Goal: Task Accomplishment & Management: Complete application form

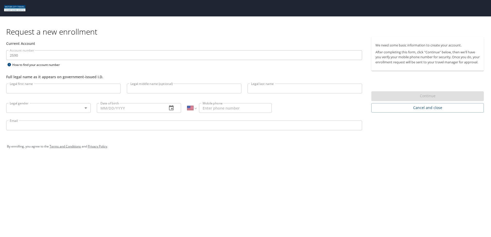
select select "US"
click at [25, 90] on input "Legal first name" at bounding box center [63, 89] width 114 height 10
type input "[PERSON_NAME]"
type input "N"
type input "[PERSON_NAME]"
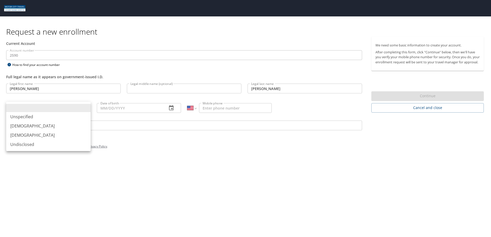
click at [22, 104] on body "Request a new enrollment Current Account Account number 2590 Account number How…" at bounding box center [245, 118] width 491 height 237
click at [34, 137] on li "[DEMOGRAPHIC_DATA]" at bounding box center [48, 135] width 84 height 9
type input "[DEMOGRAPHIC_DATA]"
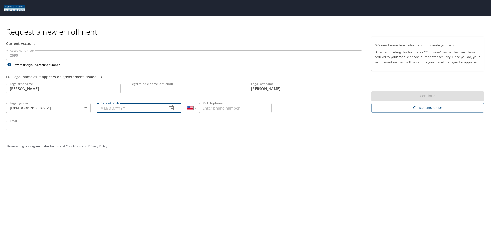
click at [126, 106] on input "Date of birth" at bounding box center [130, 108] width 66 height 10
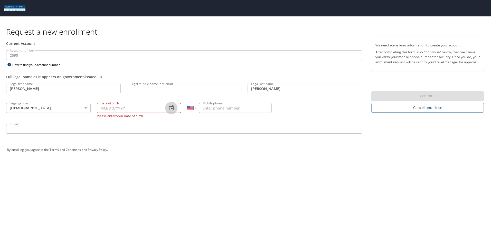
click at [167, 106] on button "button" at bounding box center [171, 108] width 12 height 12
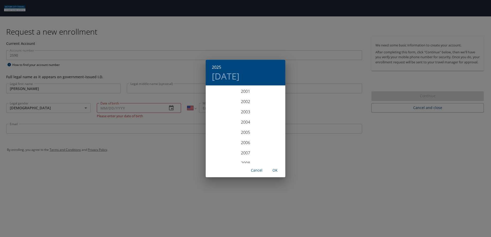
scroll to position [1037, 0]
click at [247, 93] on div "2000" at bounding box center [246, 91] width 80 height 10
click at [268, 148] on div "Dec" at bounding box center [272, 153] width 26 height 19
click at [279, 130] on span "16" at bounding box center [275, 131] width 9 height 3
click at [276, 171] on span "OK" at bounding box center [275, 170] width 12 height 6
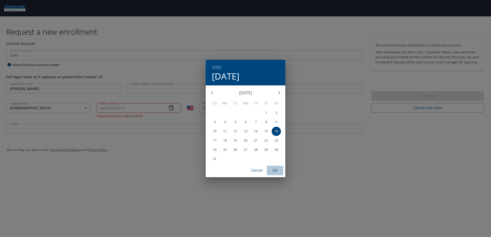
type input "[DATE]"
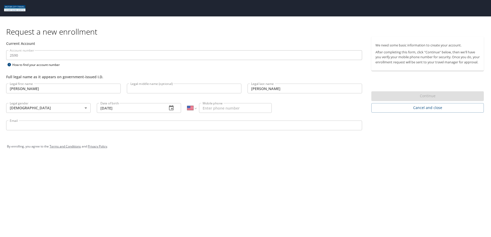
click at [169, 106] on icon "button" at bounding box center [171, 108] width 6 height 6
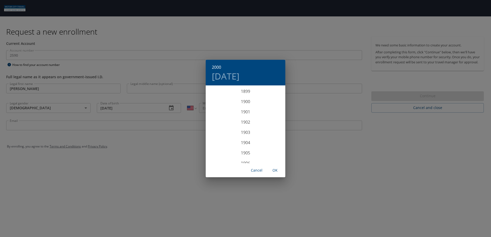
scroll to position [1006, 0]
click at [275, 170] on span "OK" at bounding box center [275, 170] width 12 height 6
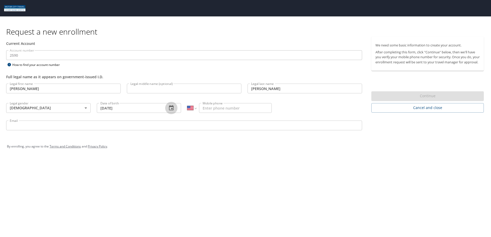
click at [169, 108] on icon "button" at bounding box center [171, 107] width 5 height 5
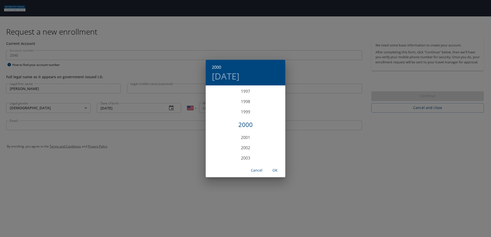
click at [241, 123] on div "2000" at bounding box center [246, 125] width 80 height 10
click at [275, 151] on div "Dec" at bounding box center [272, 153] width 26 height 19
click at [276, 130] on p "16" at bounding box center [276, 131] width 4 height 3
click at [276, 173] on span "OK" at bounding box center [275, 170] width 12 height 6
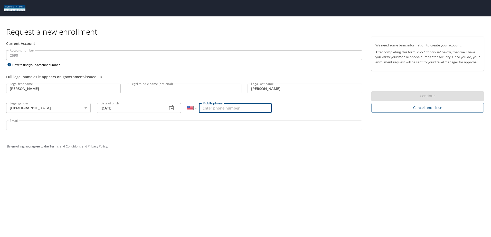
click at [218, 107] on input "Mobile phone" at bounding box center [235, 108] width 73 height 10
type input "[PHONE_NUMBER]"
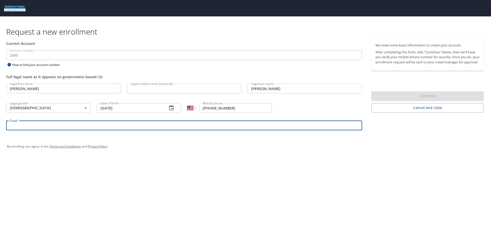
click at [206, 127] on input "Email" at bounding box center [184, 126] width 356 height 10
type input "I"
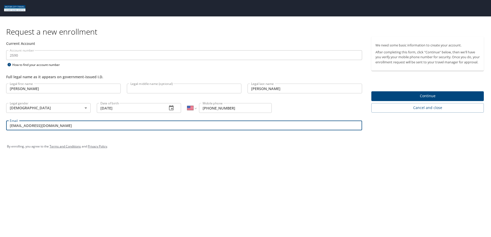
click at [9, 126] on input "[EMAIL_ADDRESS][DOMAIN_NAME]" at bounding box center [184, 126] width 356 height 10
type input "[EMAIL_ADDRESS][DOMAIN_NAME]"
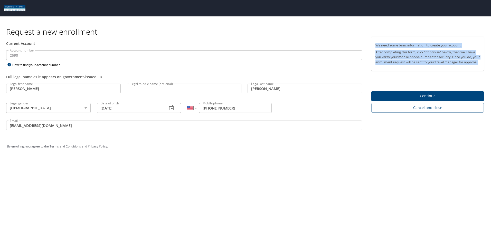
drag, startPoint x: 390, startPoint y: 70, endPoint x: 371, endPoint y: 43, distance: 33.2
click at [371, 43] on div "We need some basic information to create your account. After completing this fo…" at bounding box center [427, 54] width 112 height 34
copy div "We need some basic information to create your account. After completing this fo…"
click at [149, 85] on input "Legal middle name (optional)" at bounding box center [184, 89] width 114 height 10
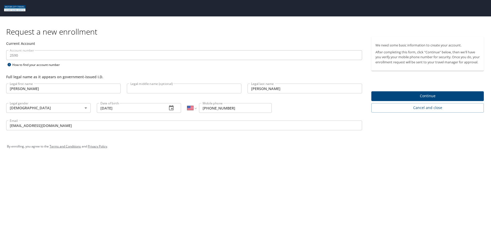
click at [149, 85] on input "Legal middle name (optional)" at bounding box center [184, 89] width 114 height 10
click at [148, 82] on div "Legal middle name (optional) Legal middle name (optional)" at bounding box center [184, 89] width 121 height 17
copy label "Legal middle name (optional)"
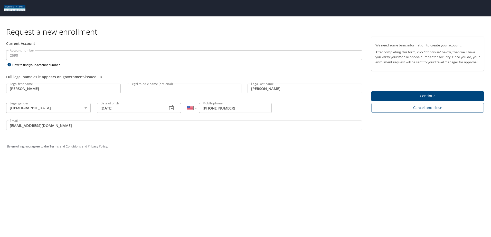
click at [349, 161] on div "Request a new enrollment Current Account Account number 2590 Account number How…" at bounding box center [245, 118] width 491 height 237
click at [267, 84] on input "[PERSON_NAME]" at bounding box center [304, 89] width 114 height 10
drag, startPoint x: 275, startPoint y: 83, endPoint x: 253, endPoint y: 91, distance: 23.1
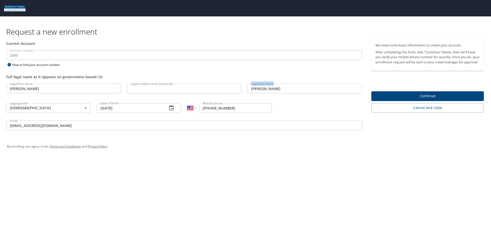
click at [253, 91] on div "Legal last name [PERSON_NAME] Legal last name" at bounding box center [304, 89] width 121 height 17
copy label "Legal last name"
click at [388, 153] on div "By enrolling, you agree to the Terms and Conditions and Privacy Policy ." at bounding box center [245, 146] width 484 height 23
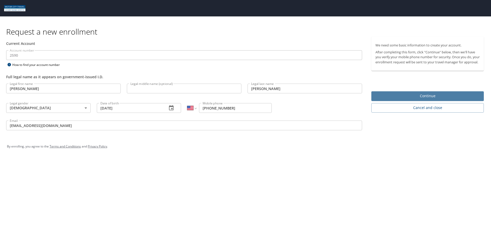
click at [407, 99] on span "Continue" at bounding box center [427, 96] width 104 height 6
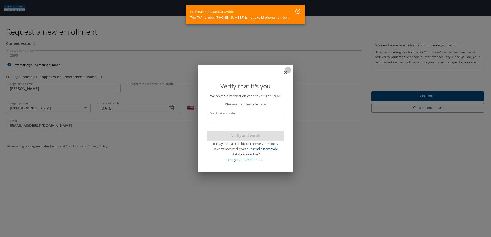
click at [285, 72] on icon "close" at bounding box center [285, 73] width 6 height 6
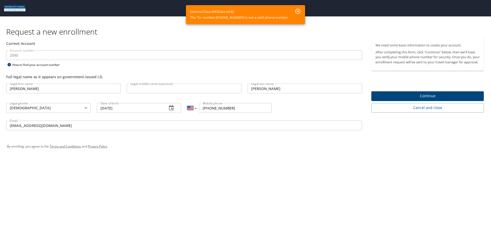
click at [196, 109] on select "International [GEOGRAPHIC_DATA] [GEOGRAPHIC_DATA] [GEOGRAPHIC_DATA] [GEOGRAPHIC…" at bounding box center [191, 108] width 9 height 10
select select "MX"
click at [187, 103] on select "International [GEOGRAPHIC_DATA] [GEOGRAPHIC_DATA] [GEOGRAPHIC_DATA] [GEOGRAPHIC…" at bounding box center [191, 108] width 9 height 10
type input "[PHONE_NUMBER]"
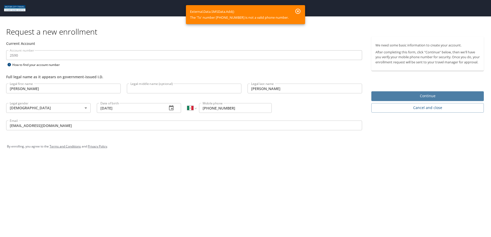
click at [386, 98] on span "Continue" at bounding box center [427, 96] width 104 height 6
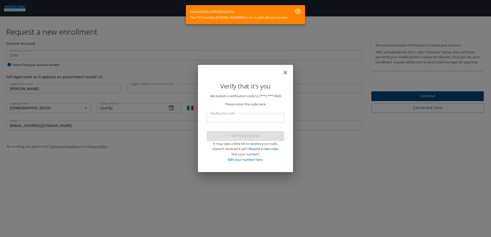
click at [295, 10] on icon "button" at bounding box center [298, 11] width 6 height 6
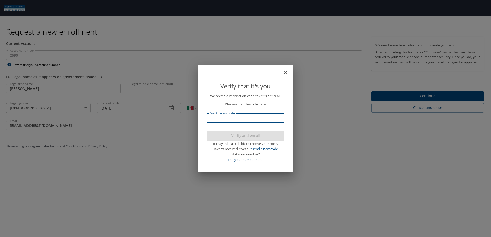
click at [222, 118] on input "Verification code" at bounding box center [245, 118] width 77 height 10
type input "138615"
click at [227, 136] on span "Verify and enroll" at bounding box center [245, 136] width 69 height 6
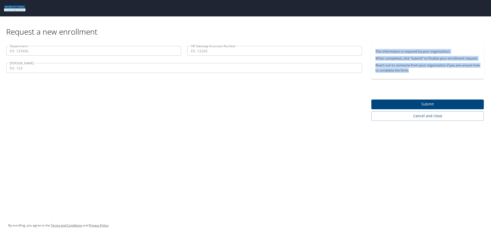
drag, startPoint x: 417, startPoint y: 71, endPoint x: 371, endPoint y: 50, distance: 49.9
click at [371, 50] on div "This information is required by your organization. When completed, click “Submi…" at bounding box center [427, 61] width 112 height 36
copy div "This information is required by your organization. When completed, click “Submi…"
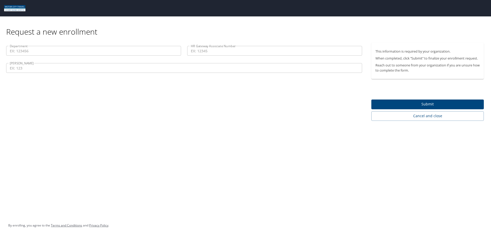
click at [99, 52] on input "Department" at bounding box center [93, 51] width 175 height 10
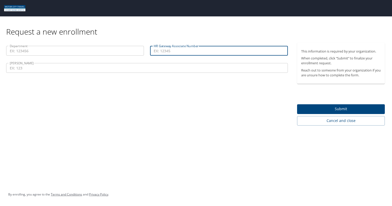
click at [189, 50] on input "HR Gateway Associate Number" at bounding box center [219, 51] width 138 height 10
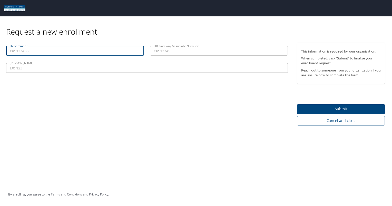
click at [81, 50] on input "Department" at bounding box center [75, 51] width 138 height 10
type input "7000"
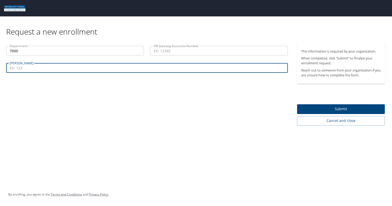
click at [91, 67] on input "[PERSON_NAME]" at bounding box center [147, 68] width 282 height 10
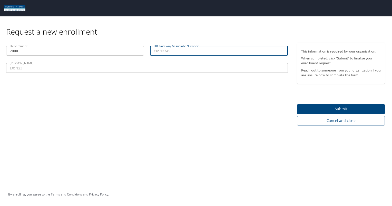
click at [168, 53] on input "HR Gateway Associate Number" at bounding box center [219, 51] width 138 height 10
click at [174, 54] on input "HR Gateway Associate Number" at bounding box center [219, 51] width 138 height 10
paste input "ASSO77732"
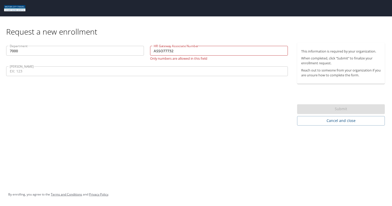
click at [183, 76] on p at bounding box center [147, 76] width 282 height 1
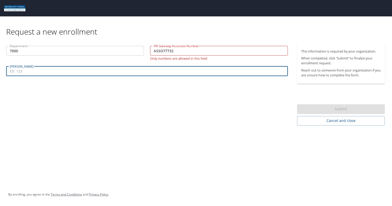
click at [185, 74] on input "[PERSON_NAME]" at bounding box center [147, 71] width 282 height 10
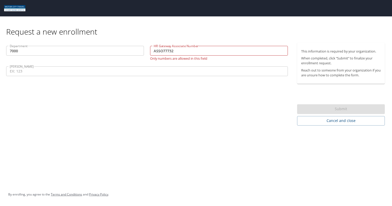
click at [179, 60] on p "Only numbers are allowed in this field" at bounding box center [219, 58] width 138 height 5
copy div "Only numbers are allowed in this field"
click at [161, 50] on input "ASSO77732" at bounding box center [219, 51] width 138 height 10
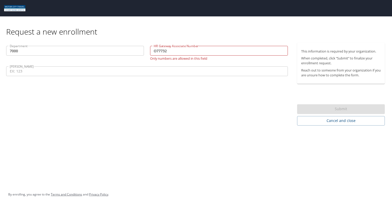
click at [216, 76] on p at bounding box center [147, 76] width 282 height 1
click at [156, 50] on input "O77732" at bounding box center [219, 51] width 138 height 10
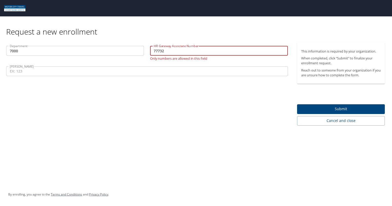
type input "77732"
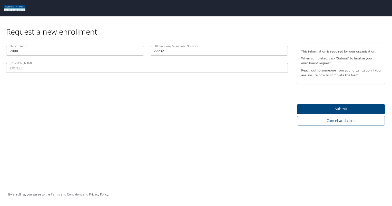
click at [84, 104] on div "Department 7000 Department HR Gateway Associate Number 77732 HR Gateway Associa…" at bounding box center [147, 84] width 294 height 83
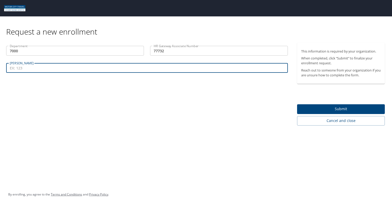
click at [56, 69] on input "[PERSON_NAME]" at bounding box center [147, 68] width 282 height 10
paste input "750"
type input "750"
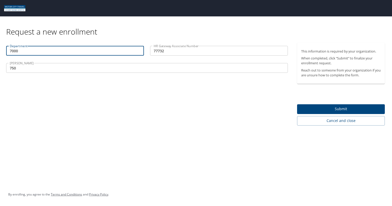
click at [28, 52] on input "7000" at bounding box center [75, 51] width 138 height 10
type input "70000"
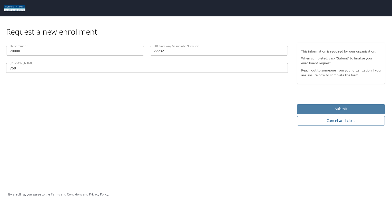
click at [327, 106] on span "Submit" at bounding box center [341, 109] width 80 height 6
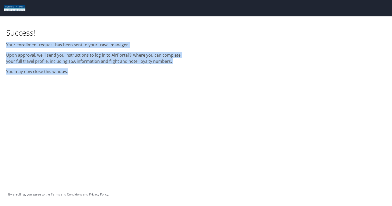
drag, startPoint x: 77, startPoint y: 71, endPoint x: 1, endPoint y: 43, distance: 81.0
click at [1, 43] on div "Success! Your enrollment request has been sent to your travel manager. Upon app…" at bounding box center [98, 46] width 196 height 61
copy div "Your enrollment request has been sent to your travel manager. Upon approval, we…"
